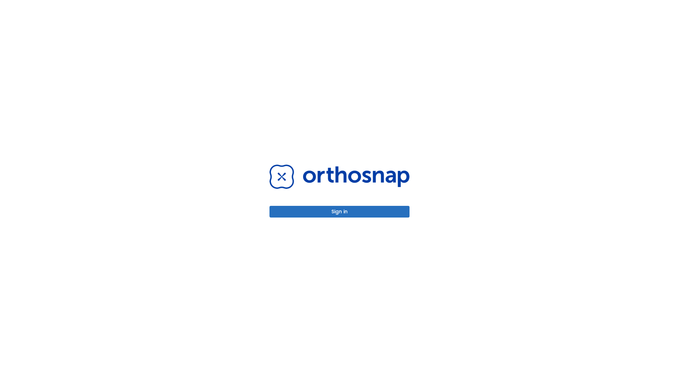
click at [340, 212] on button "Sign in" at bounding box center [340, 212] width 140 height 12
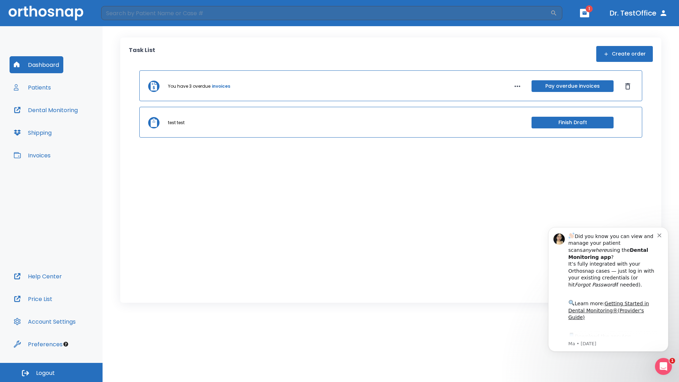
click at [51, 372] on span "Logout" at bounding box center [45, 373] width 19 height 8
